Goal: Find specific page/section: Find specific page/section

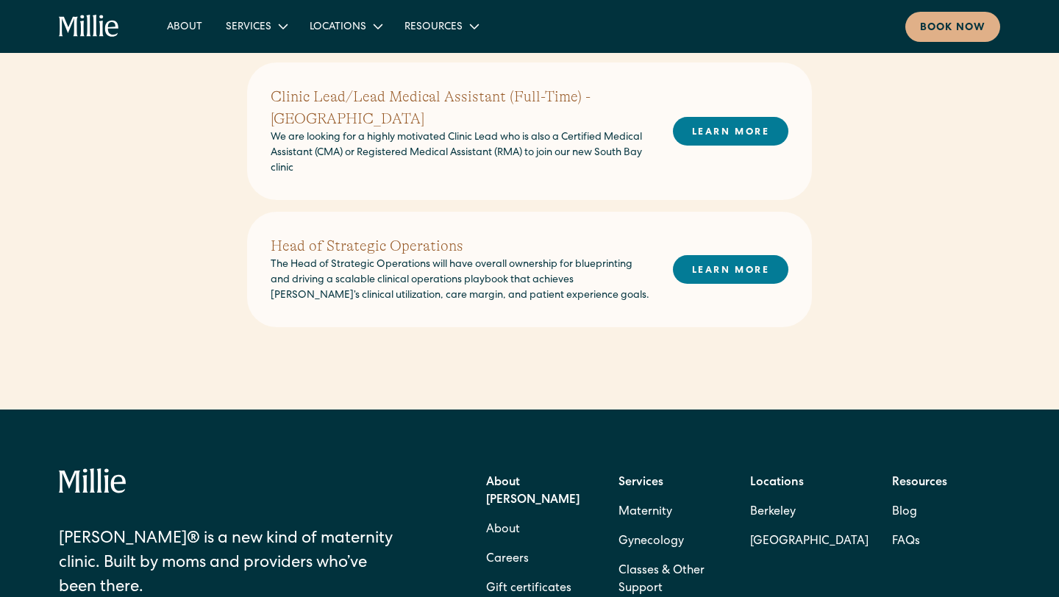
scroll to position [993, 0]
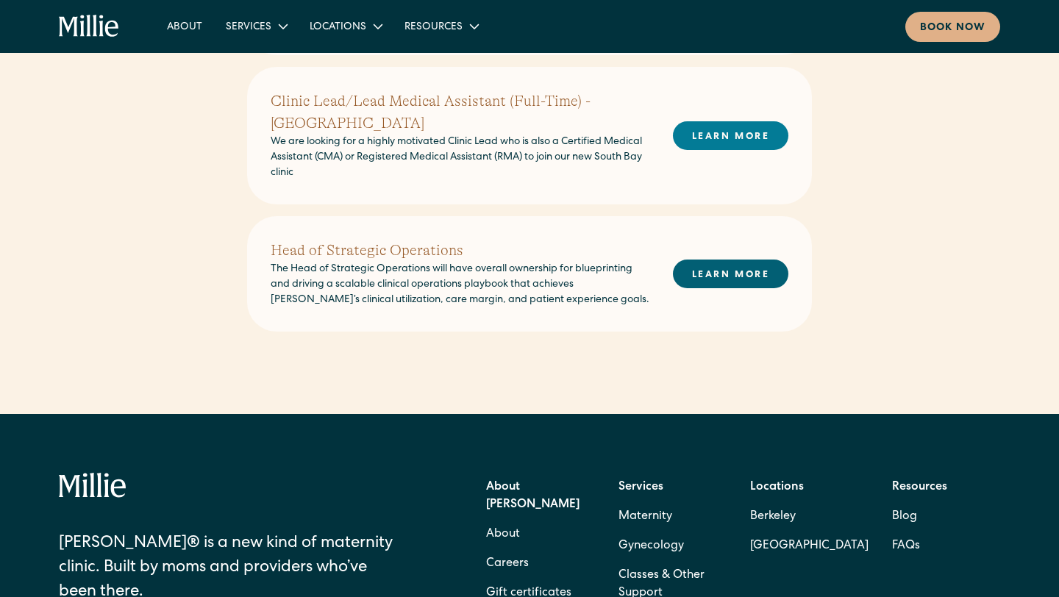
click at [718, 260] on link "LEARN MORE" at bounding box center [730, 274] width 115 height 29
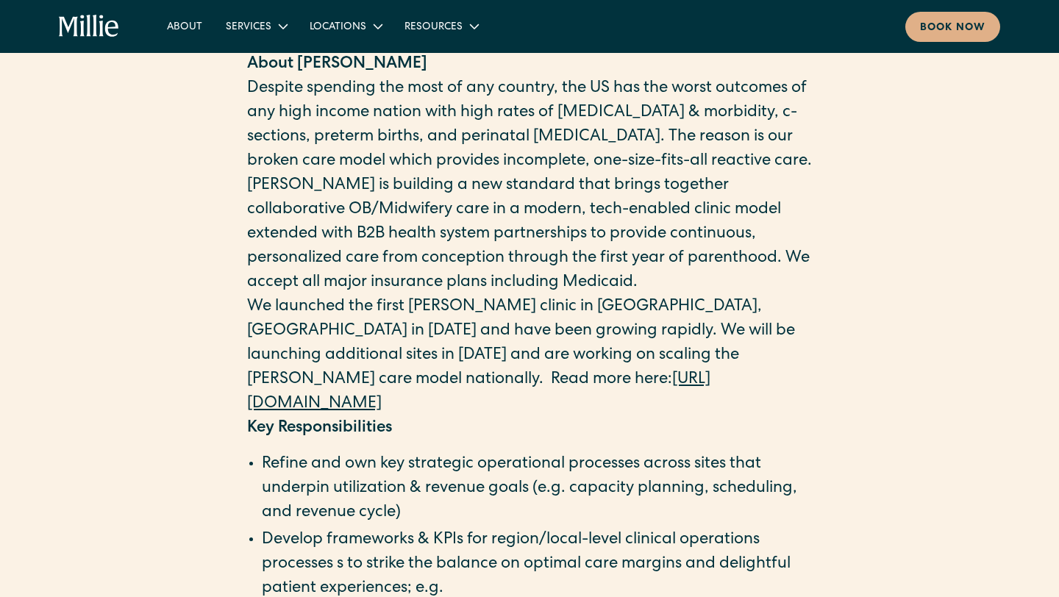
scroll to position [901, 0]
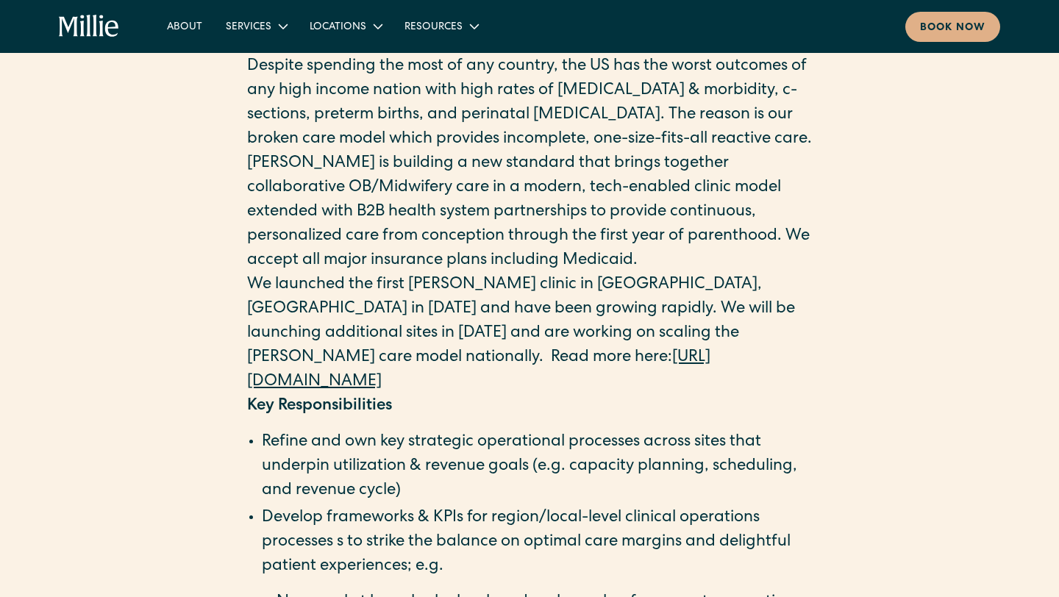
click at [410, 385] on link "https://www.millieclinic.com/" at bounding box center [478, 370] width 463 height 40
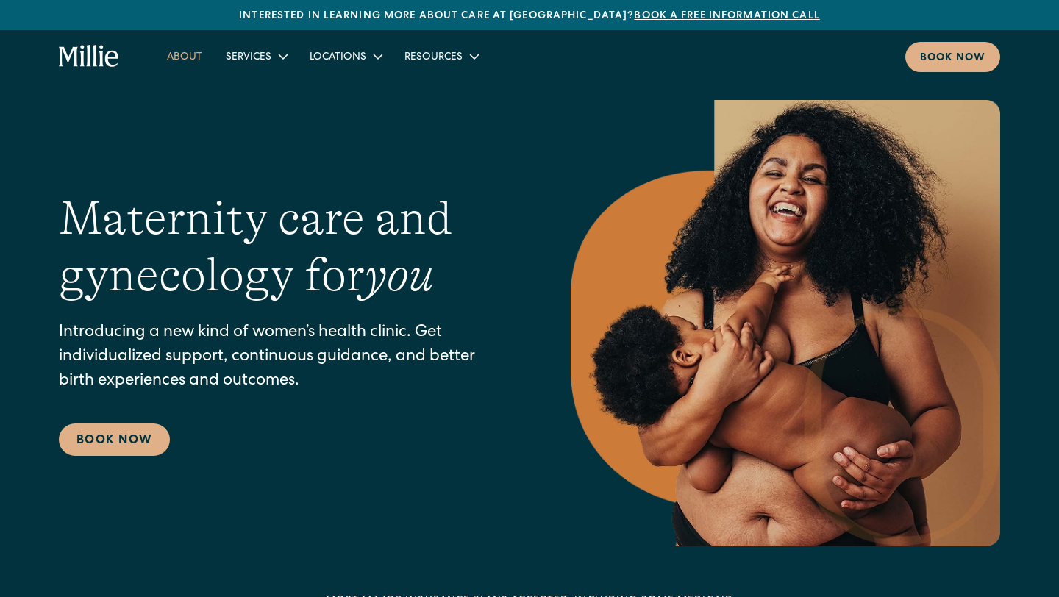
click at [187, 62] on link "About" at bounding box center [184, 56] width 59 height 24
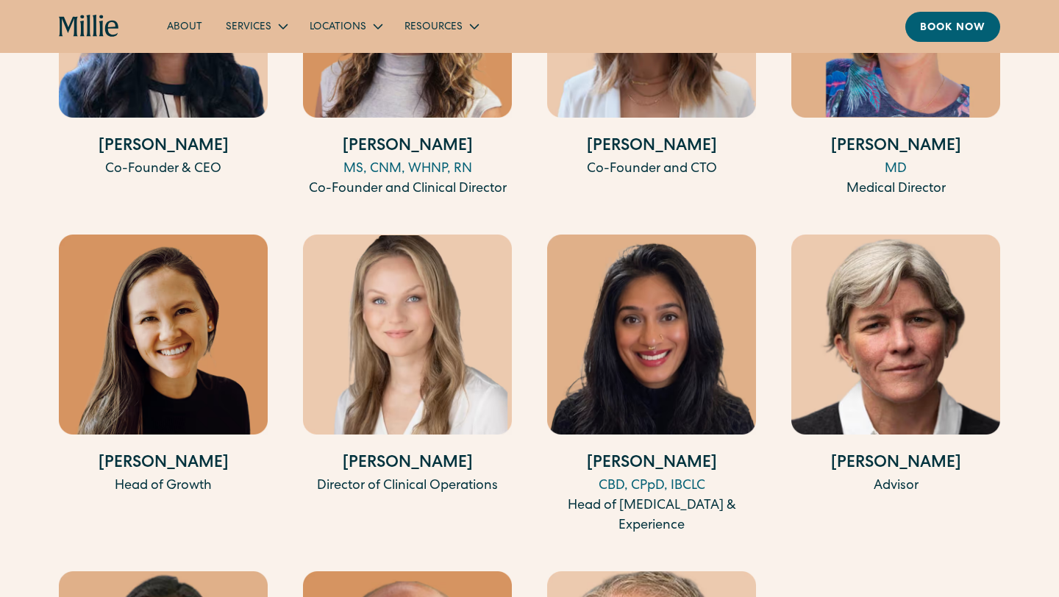
scroll to position [2754, 0]
